Goal: Transaction & Acquisition: Purchase product/service

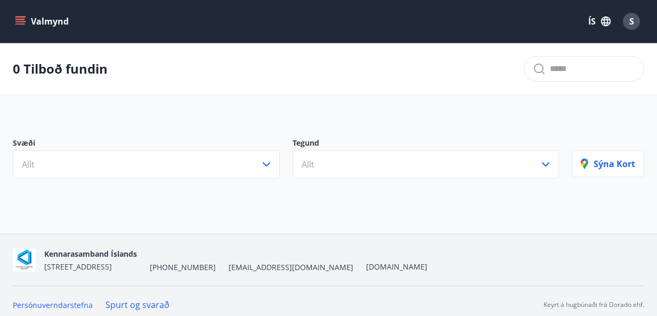
scroll to position [7, 0]
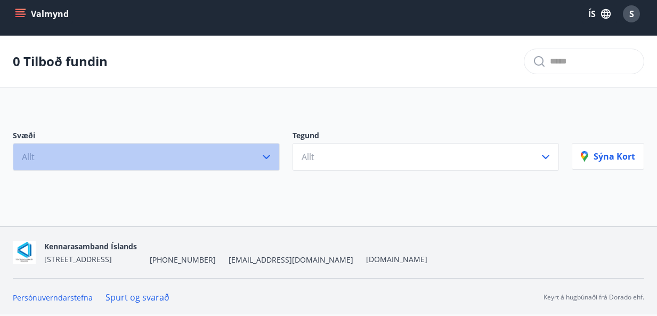
click at [263, 157] on icon "button" at bounding box center [266, 156] width 13 height 13
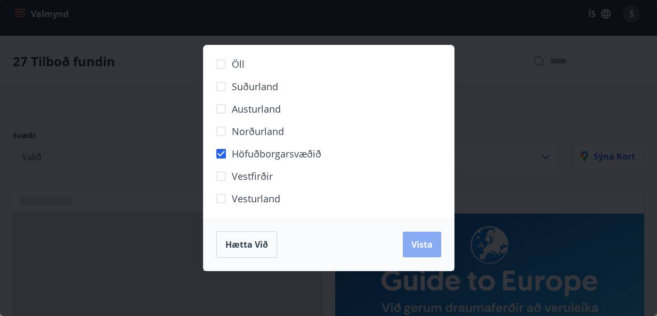
click at [419, 255] on button "Vista" at bounding box center [422, 244] width 38 height 26
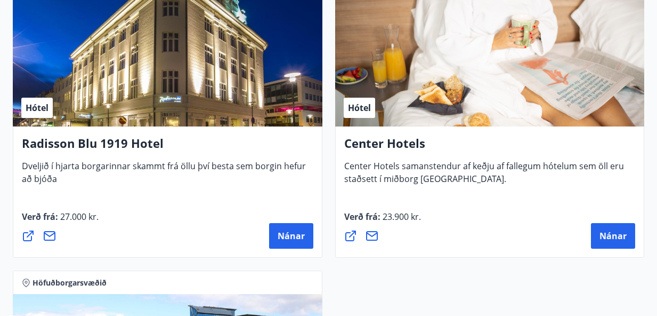
scroll to position [1493, 0]
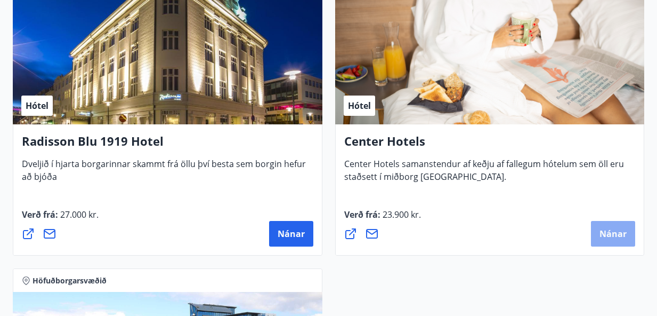
click at [594, 234] on button "Nánar" at bounding box center [613, 234] width 44 height 26
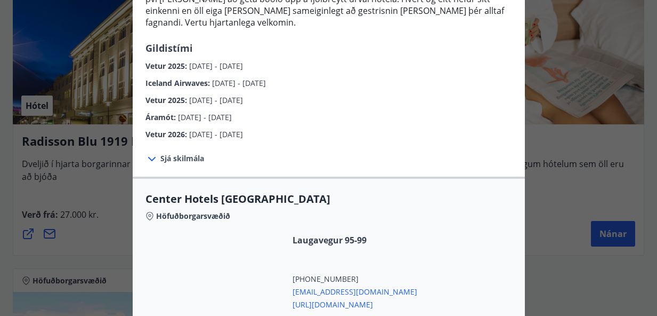
scroll to position [193, 0]
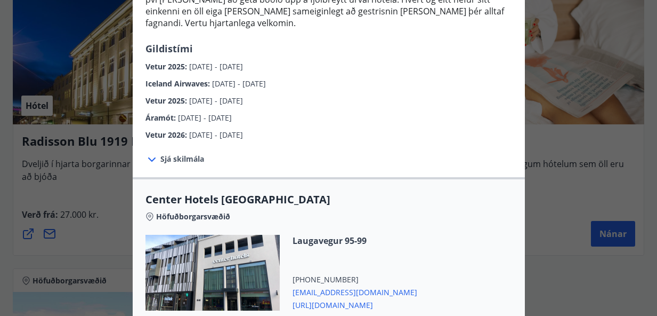
click at [187, 154] on span "Sjá skilmála" at bounding box center [182, 159] width 44 height 11
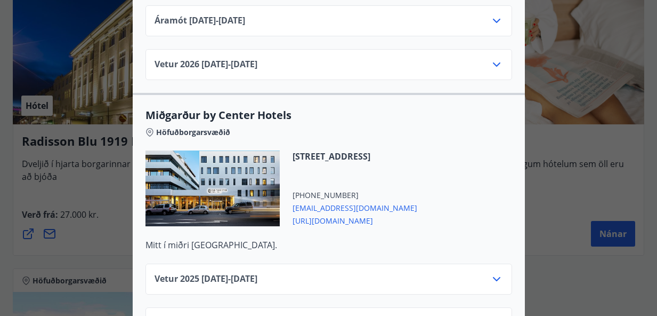
scroll to position [2326, 0]
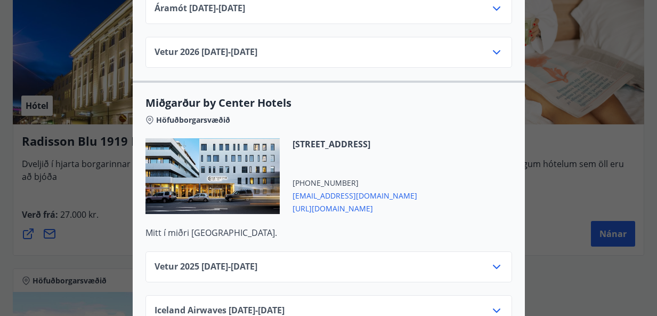
click at [332, 201] on span "[URL][DOMAIN_NAME]" at bounding box center [355, 207] width 125 height 13
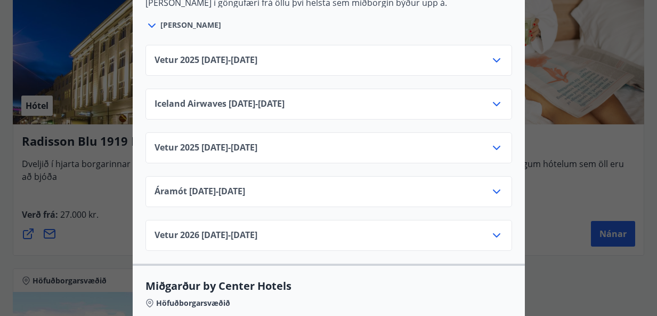
scroll to position [2081, 0]
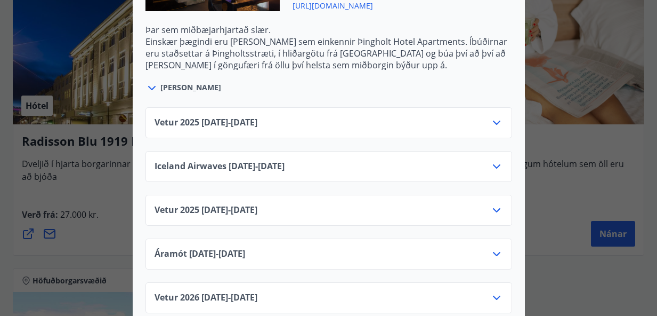
click at [498, 208] on icon at bounding box center [496, 210] width 7 height 4
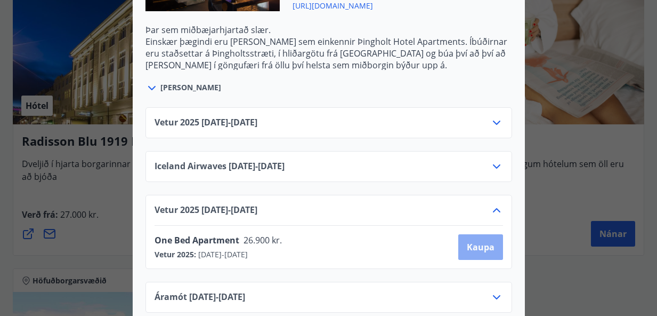
click at [482, 241] on span "Kaupa" at bounding box center [481, 247] width 28 height 12
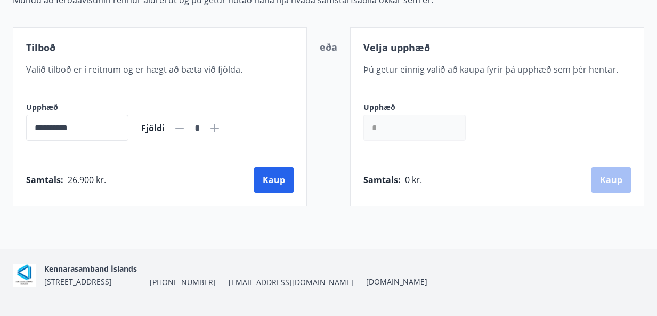
scroll to position [182, 0]
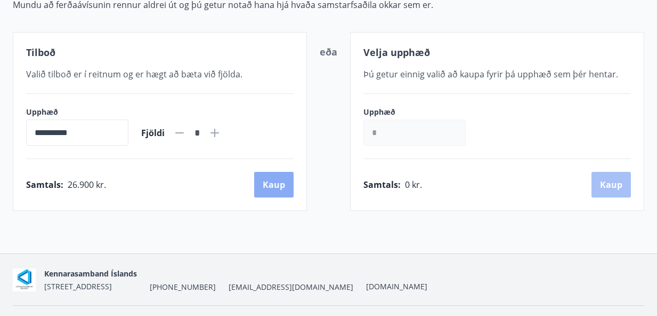
click at [276, 190] on button "Kaup" at bounding box center [273, 185] width 39 height 26
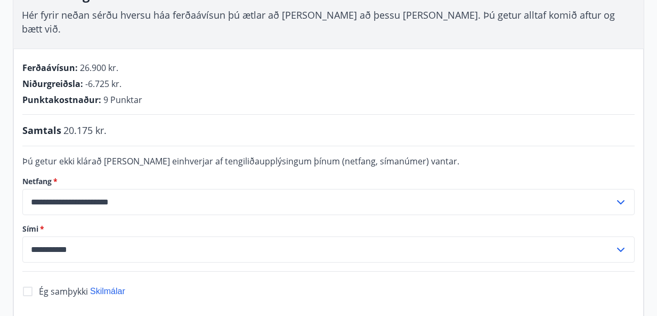
scroll to position [196, 0]
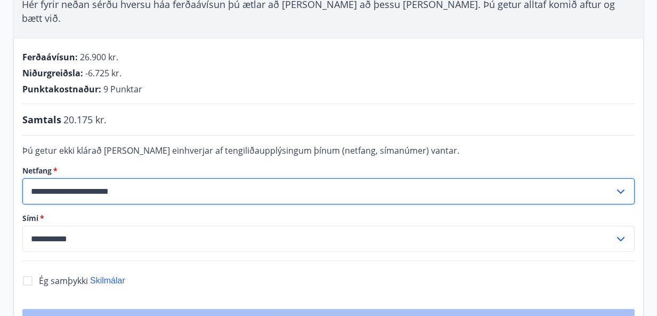
click at [66, 179] on input "**********" at bounding box center [318, 191] width 592 height 26
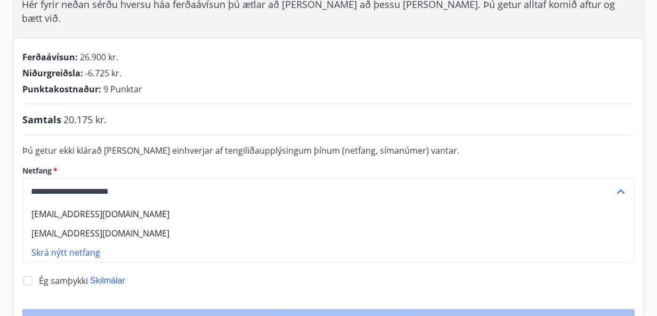
click at [77, 204] on li "sigridur.palsdottir@mulathing.is" at bounding box center [329, 213] width 612 height 19
type input "**********"
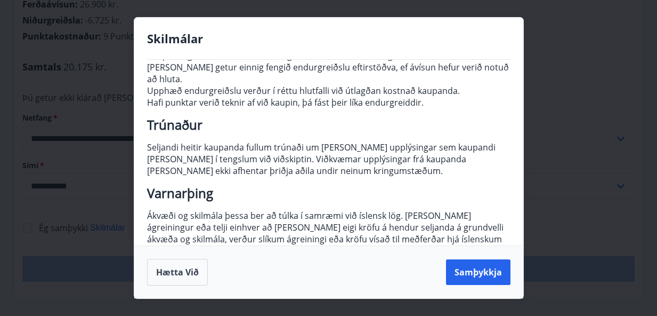
scroll to position [204, 0]
click at [477, 275] on button "Samþykkja" at bounding box center [478, 272] width 65 height 26
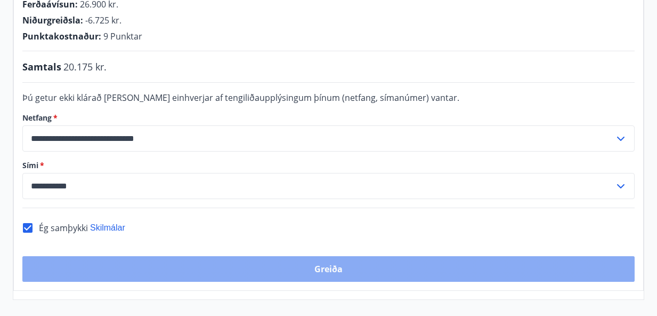
click at [348, 256] on button "Greiða" at bounding box center [328, 269] width 613 height 26
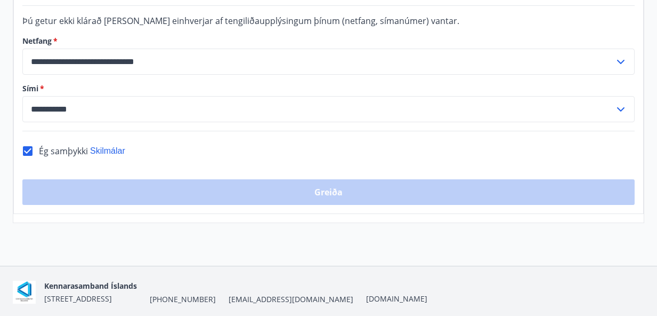
scroll to position [351, 0]
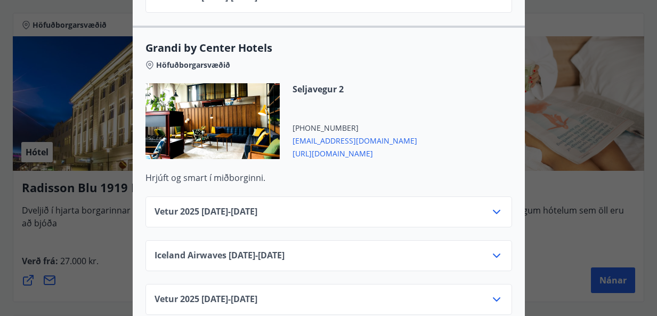
scroll to position [601, 0]
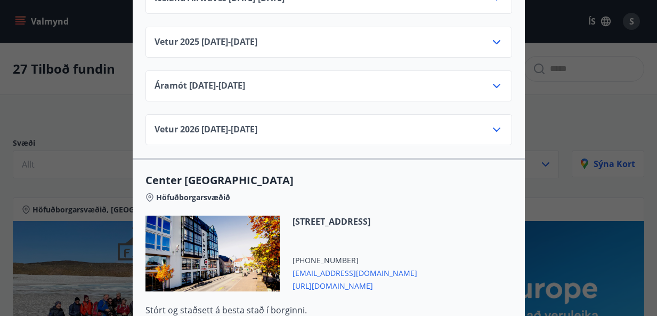
click at [621, 111] on div "Center Hotels Verð er með morgunverði inniföldum og miðast við Standard Double/…" at bounding box center [328, 158] width 657 height 316
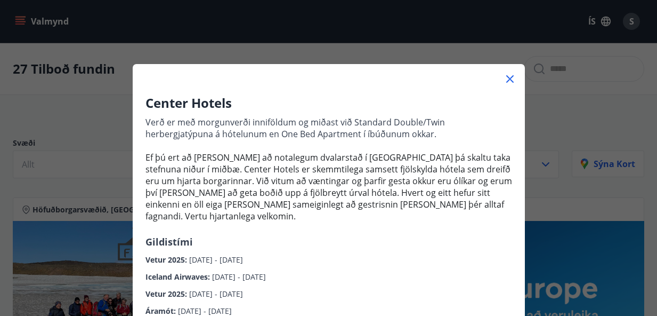
click at [510, 81] on icon at bounding box center [510, 79] width 13 height 13
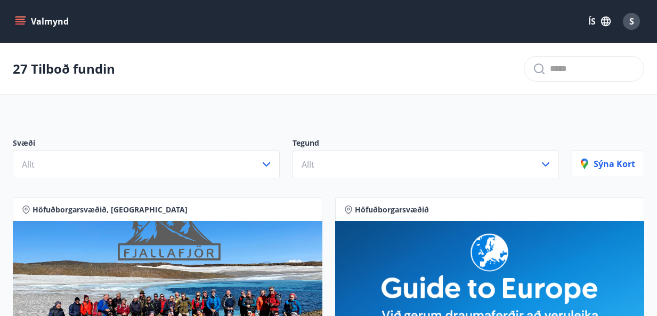
click at [15, 23] on icon "menu" at bounding box center [20, 23] width 10 height 1
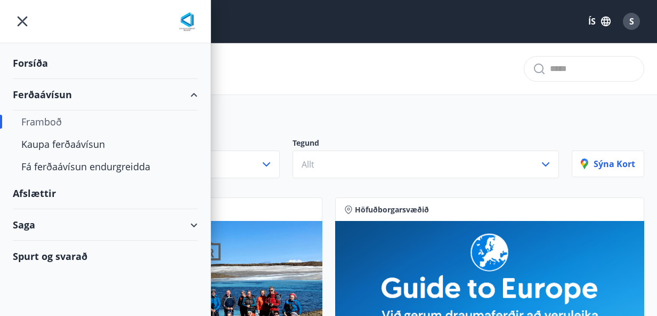
click at [28, 68] on div "Forsíða" at bounding box center [105, 62] width 185 height 31
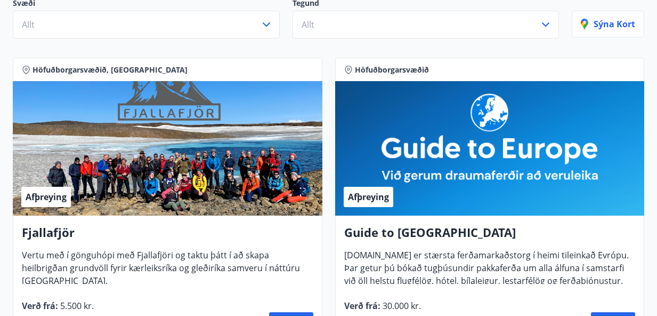
scroll to position [107, 0]
